Goal: Check status: Check status

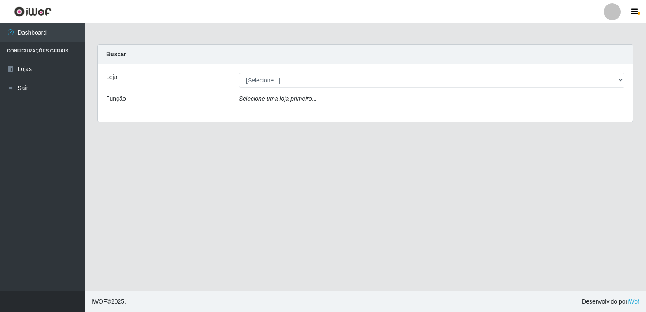
click at [293, 77] on select "[Selecione...] Bemais Supermercados - [GEOGRAPHIC_DATA]" at bounding box center [432, 80] width 386 height 15
select select "250"
click at [239, 73] on select "[Selecione...] Bemais Supermercados - [GEOGRAPHIC_DATA]" at bounding box center [432, 80] width 386 height 15
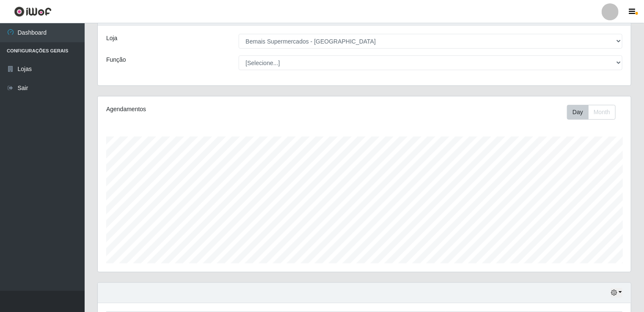
scroll to position [97, 0]
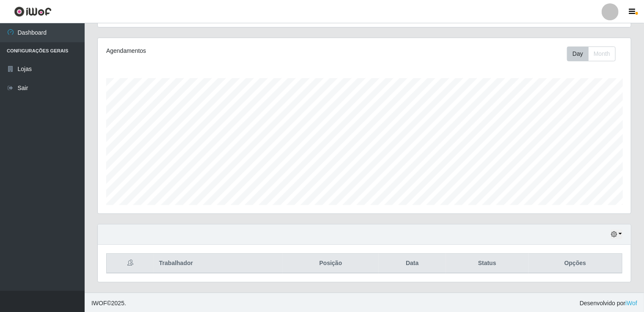
click at [623, 234] on div "Hoje 1 dia 3 dias 1 Semana Não encerrados" at bounding box center [364, 235] width 533 height 20
click at [620, 234] on button "button" at bounding box center [616, 235] width 12 height 10
click at [589, 213] on button "Não encerrados" at bounding box center [588, 220] width 67 height 17
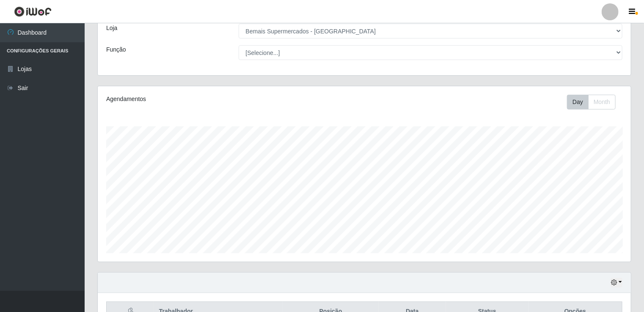
scroll to position [97, 0]
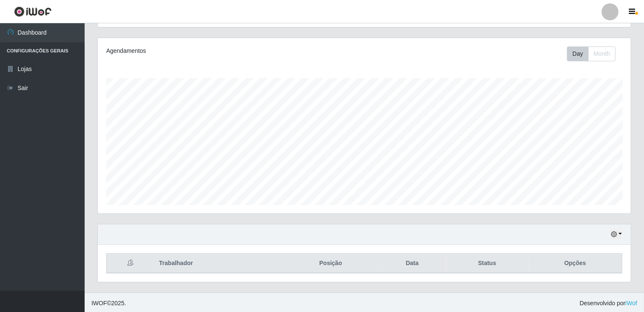
click at [622, 230] on div "Hoje 1 dia 3 dias 1 Semana Não encerrados" at bounding box center [616, 235] width 12 height 10
click at [622, 230] on button "button" at bounding box center [616, 235] width 12 height 10
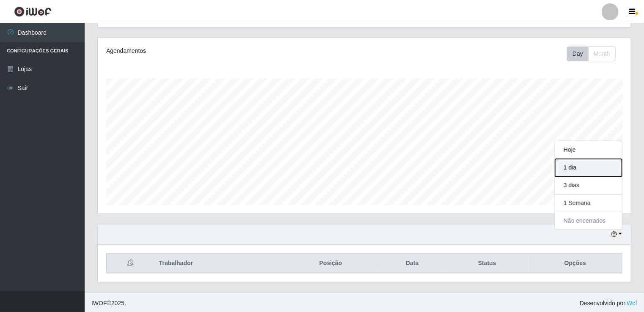
click at [611, 171] on button "1 dia" at bounding box center [588, 168] width 67 height 18
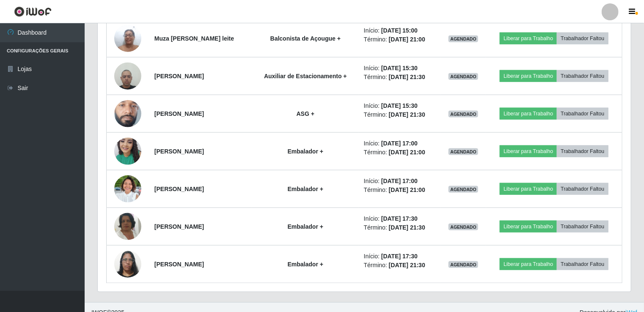
scroll to position [511, 0]
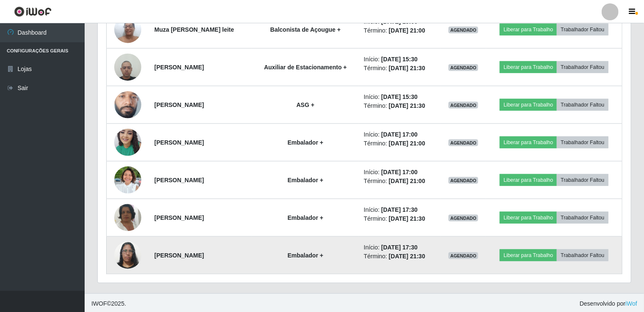
click at [121, 255] on img at bounding box center [127, 255] width 27 height 36
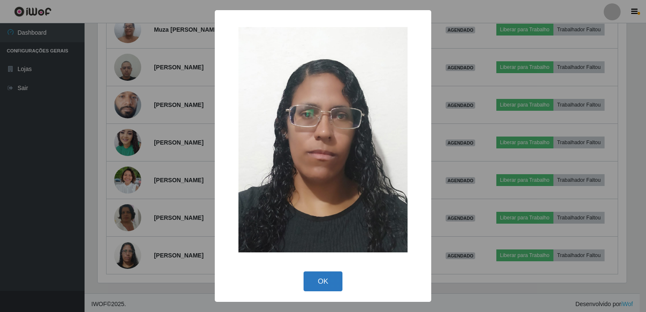
click at [323, 280] on button "OK" at bounding box center [323, 282] width 39 height 20
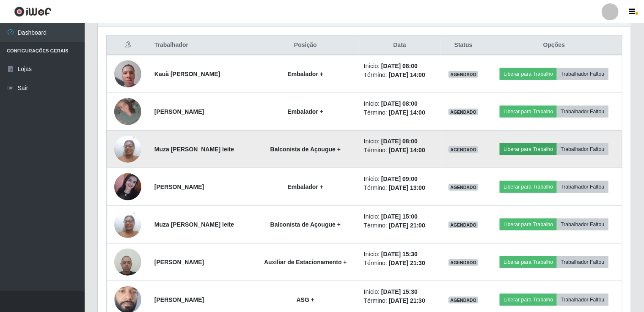
scroll to position [299, 0]
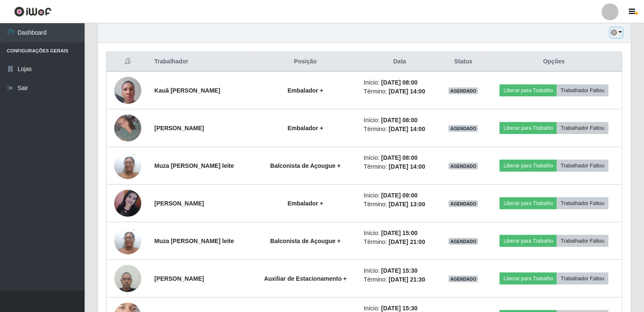
click at [619, 32] on button "button" at bounding box center [616, 33] width 12 height 10
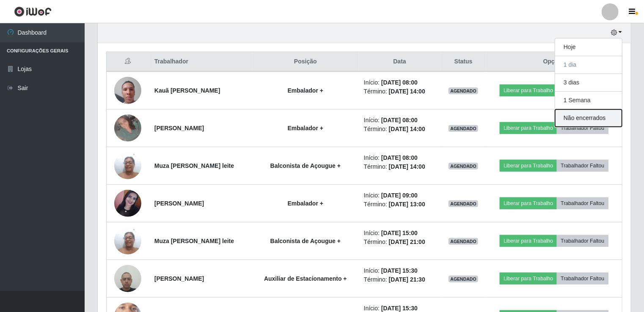
click at [607, 124] on button "Não encerrados" at bounding box center [588, 118] width 67 height 17
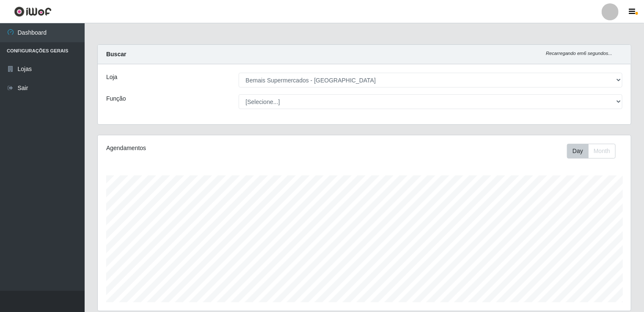
scroll to position [0, 0]
